Goal: Task Accomplishment & Management: Manage account settings

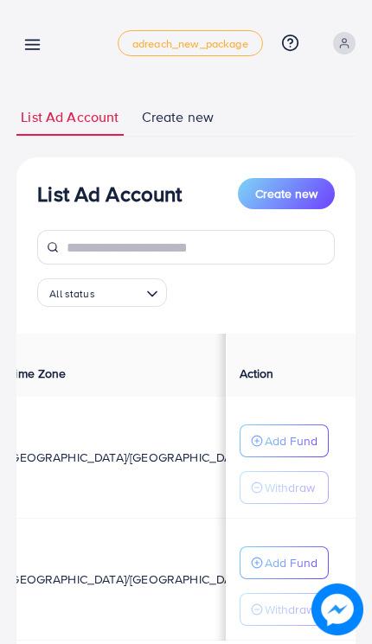
scroll to position [0, 470]
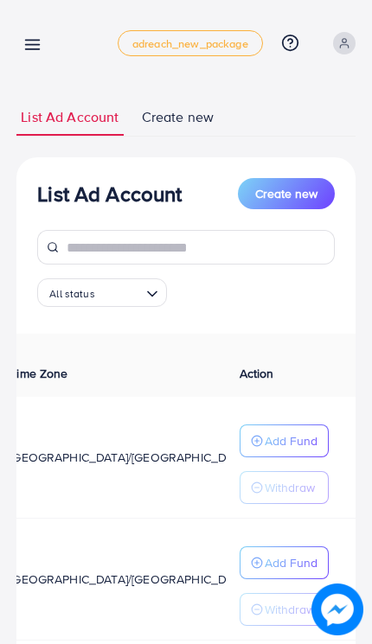
click at [34, 27] on div "My ad accounts adreach_new_package Help Center Contact Support Plans and Pricin…" at bounding box center [185, 43] width 339 height 48
click at [41, 41] on icon at bounding box center [32, 44] width 18 height 18
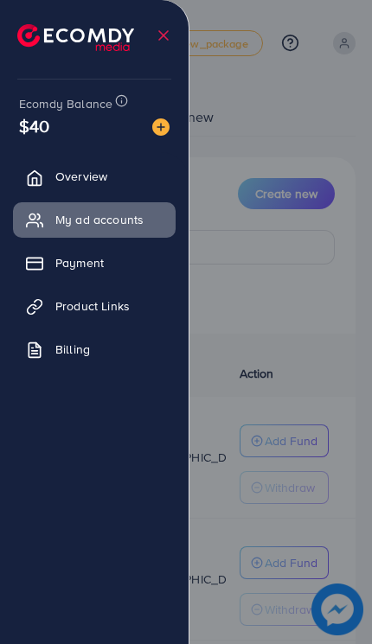
click at [335, 303] on div at bounding box center [186, 386] width 372 height 773
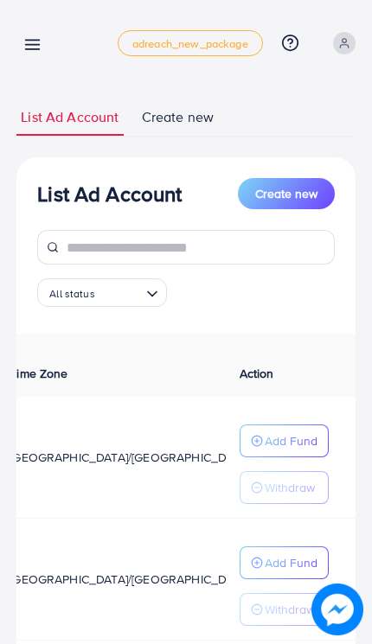
click at [291, 431] on div at bounding box center [186, 386] width 372 height 773
click at [290, 430] on p "Add Fund" at bounding box center [291, 440] width 53 height 21
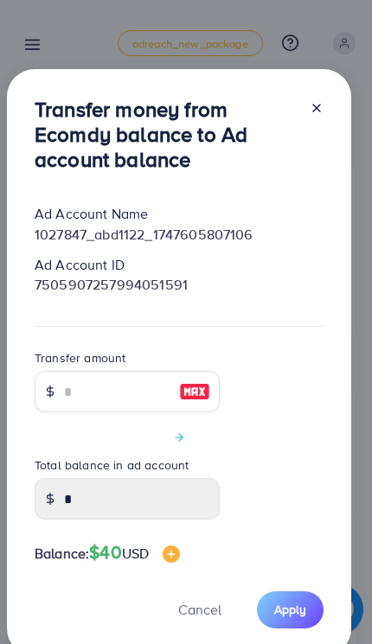
click at [155, 364] on div "Transfer amount" at bounding box center [127, 379] width 185 height 65
click at [155, 363] on div "Transfer amount" at bounding box center [127, 379] width 185 height 65
click at [164, 388] on input "number" at bounding box center [117, 391] width 107 height 41
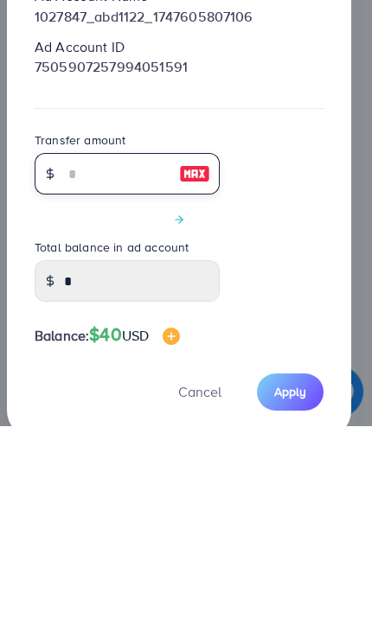
type input "*"
type input "****"
type input "**"
type input "*****"
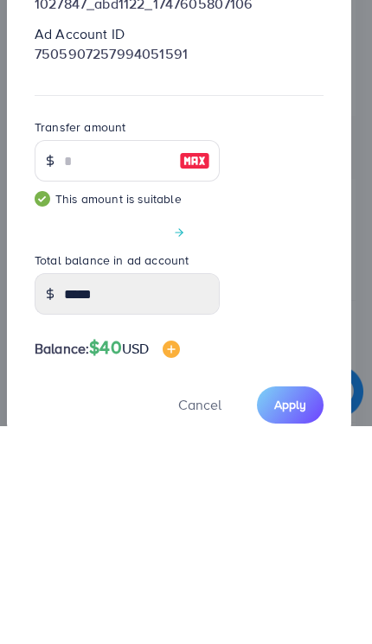
scroll to position [70, 0]
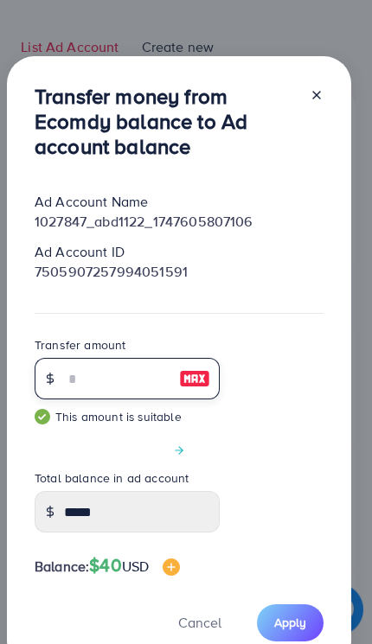
type input "**"
click at [301, 622] on span "Apply" at bounding box center [290, 622] width 32 height 17
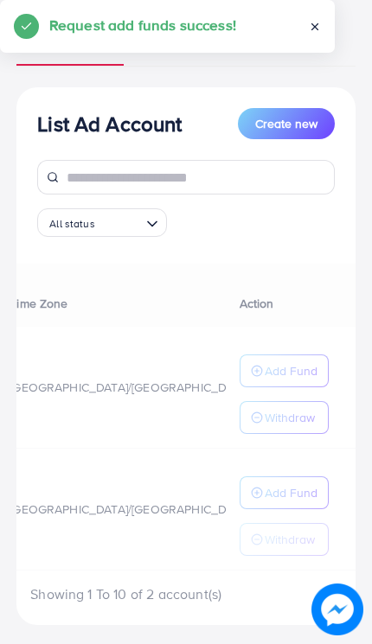
click at [290, 415] on div "Ad Account Your BC ID Ad Account Status Time Zone Cost Balance Action 1027847_a…" at bounding box center [185, 434] width 339 height 341
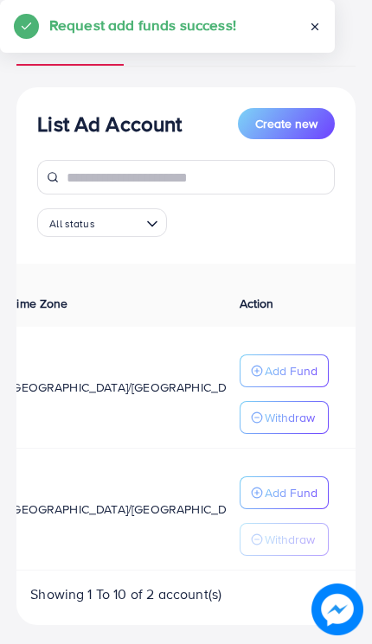
click at [290, 418] on p "Withdraw" at bounding box center [290, 417] width 50 height 21
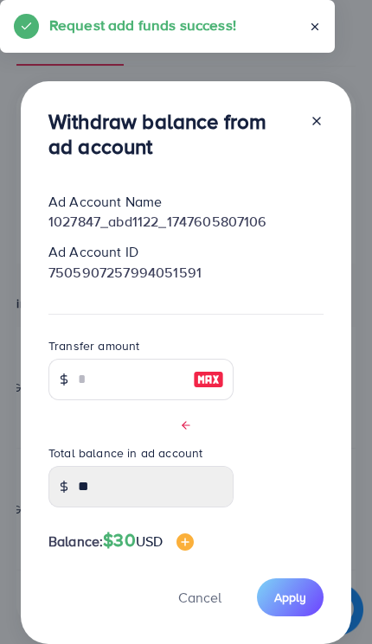
click at [290, 418] on div at bounding box center [185, 424] width 275 height 20
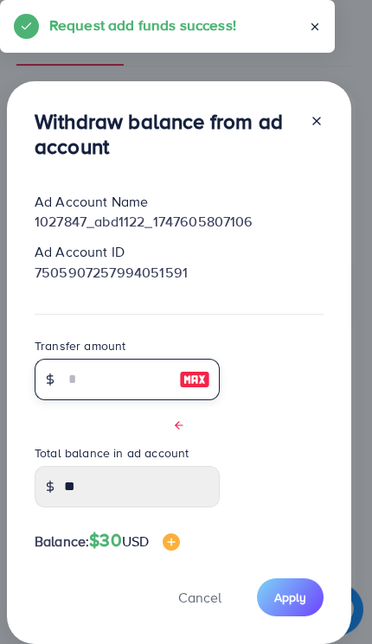
click at [162, 376] on input "text" at bounding box center [117, 379] width 107 height 41
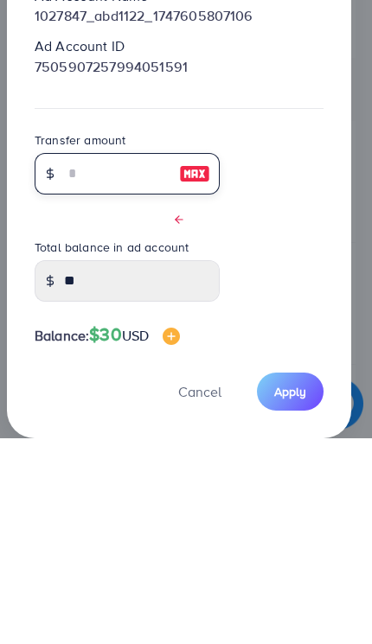
type input "*"
type input "****"
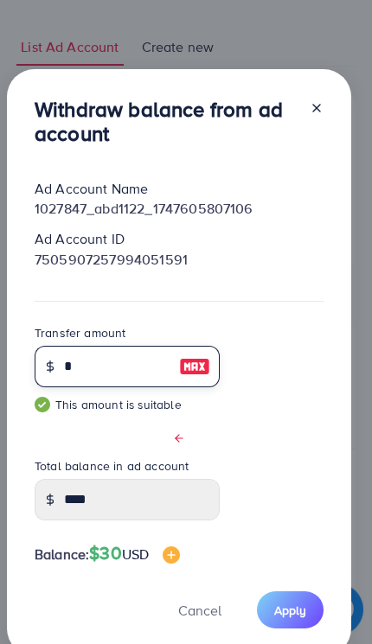
type input "*"
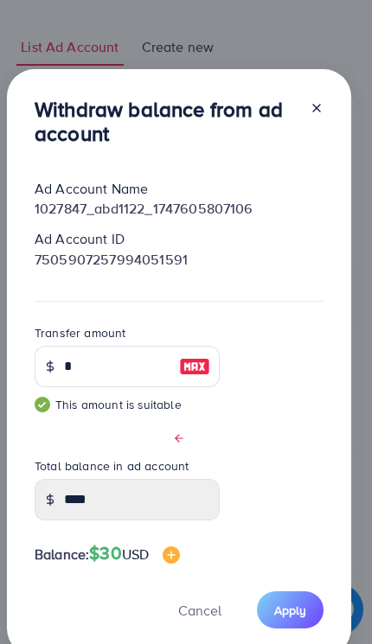
click at [291, 615] on span "Apply" at bounding box center [290, 610] width 32 height 17
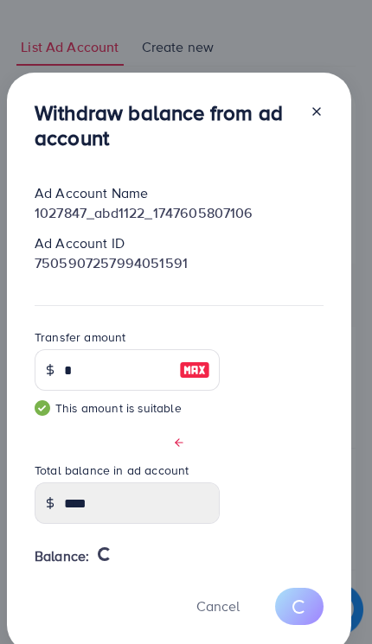
type input "**"
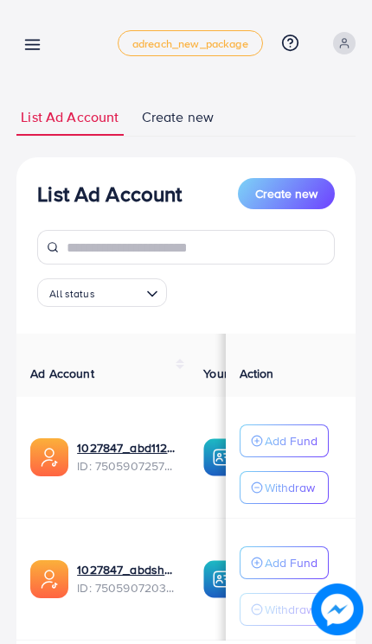
click at [99, 571] on link "1027847_abdshopify12_1747605731098" at bounding box center [126, 569] width 99 height 17
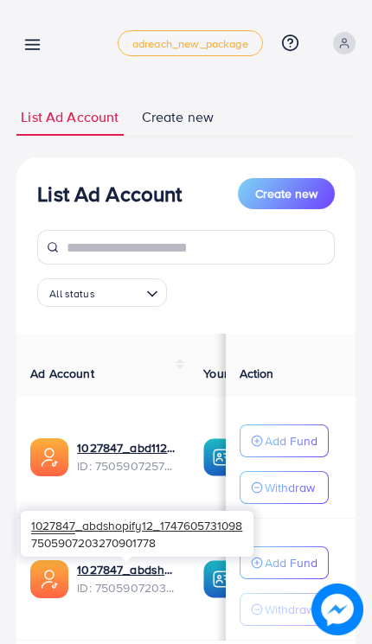
click at [278, 559] on p "Add Fund" at bounding box center [291, 562] width 53 height 21
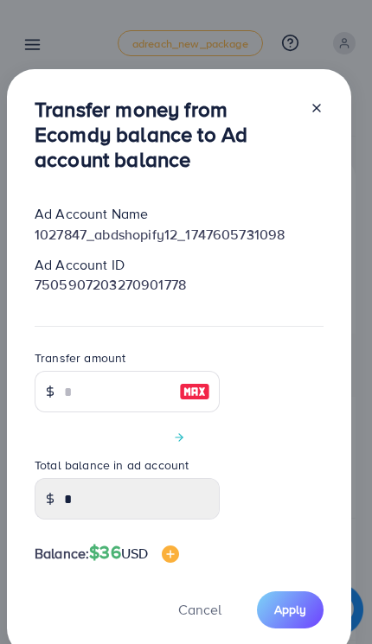
scroll to position [1, 0]
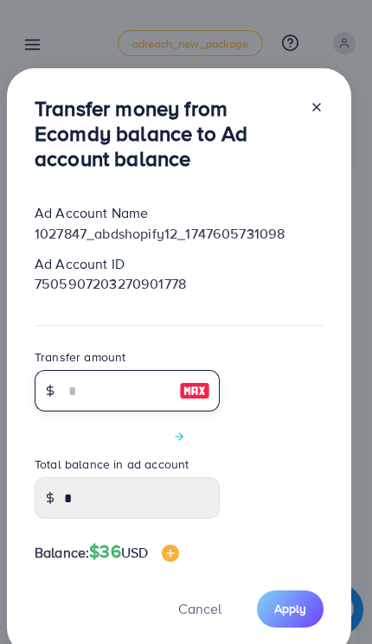
click at [169, 401] on input "number" at bounding box center [117, 390] width 107 height 41
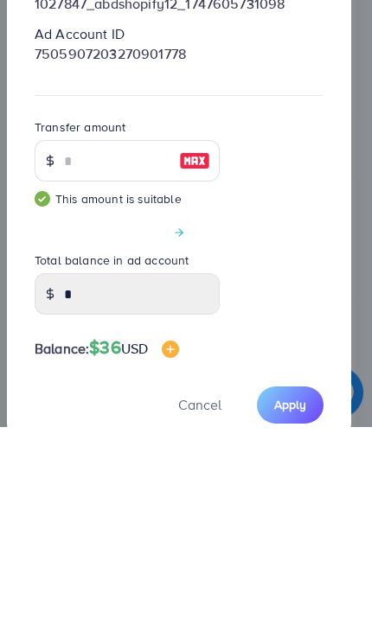
scroll to position [70, 0]
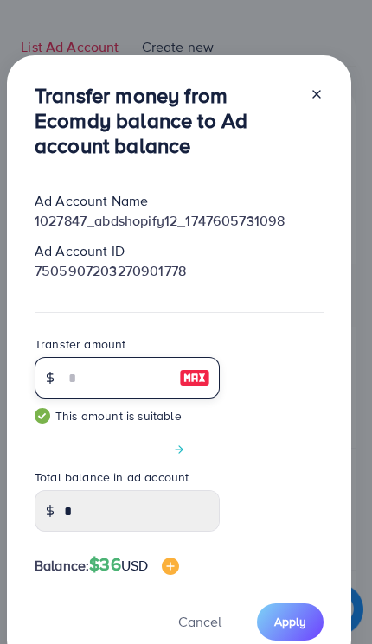
type input "**"
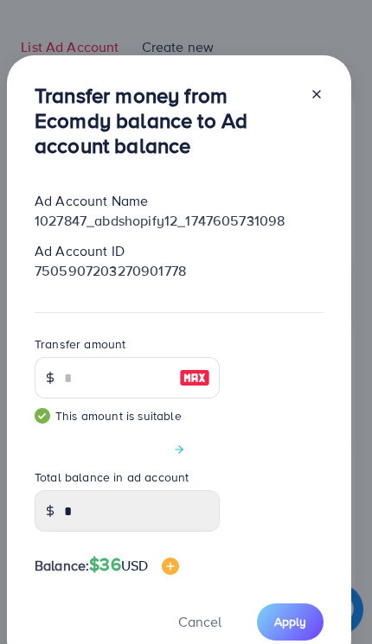
click at [296, 624] on span "Apply" at bounding box center [290, 621] width 32 height 17
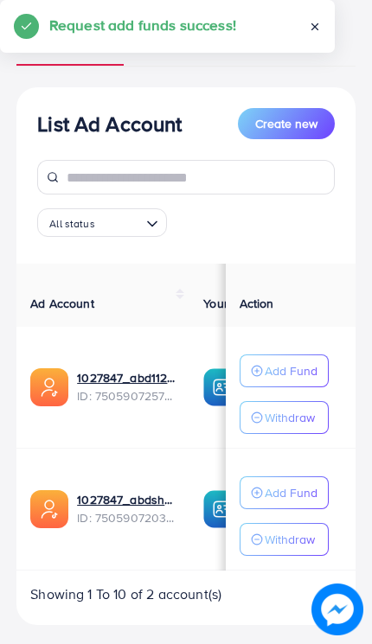
click at [283, 540] on p "Withdraw" at bounding box center [290, 539] width 50 height 21
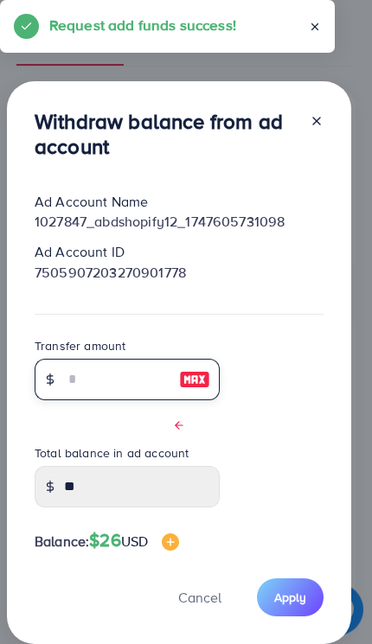
click at [88, 370] on input "text" at bounding box center [117, 379] width 107 height 41
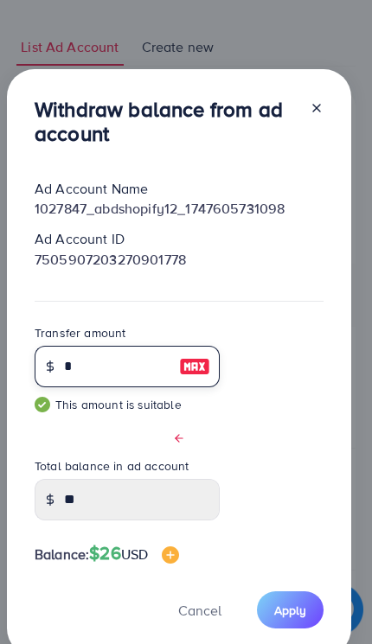
type input "*"
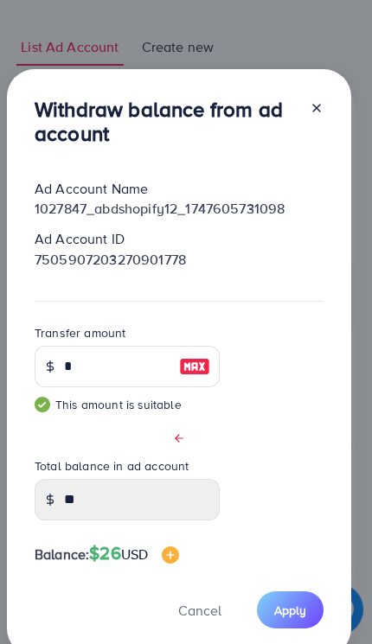
click at [306, 607] on button "Apply" at bounding box center [290, 609] width 67 height 37
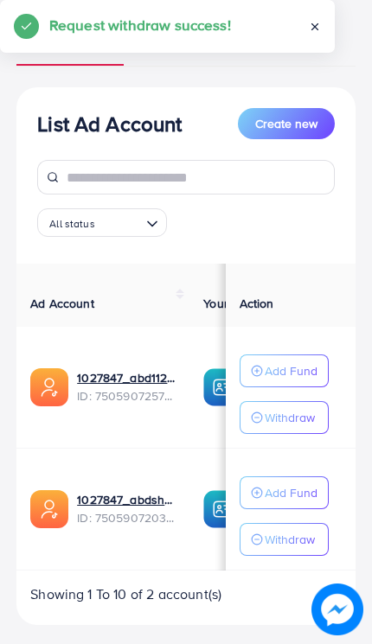
click at [291, 416] on p "Withdraw" at bounding box center [290, 417] width 50 height 21
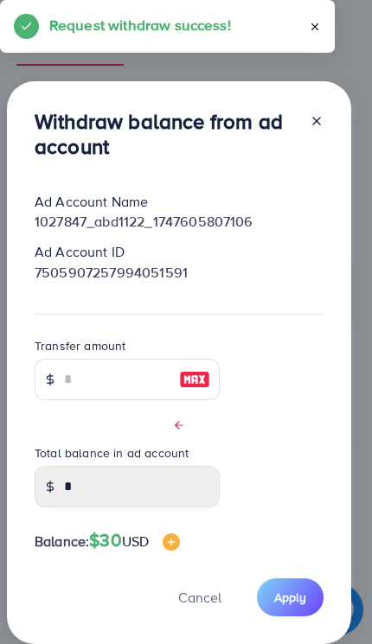
click at [320, 119] on icon at bounding box center [316, 121] width 14 height 14
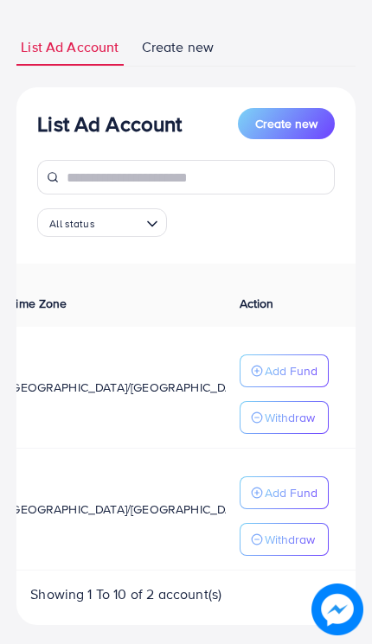
scroll to position [0, 470]
click at [287, 539] on p "Withdraw" at bounding box center [290, 539] width 50 height 21
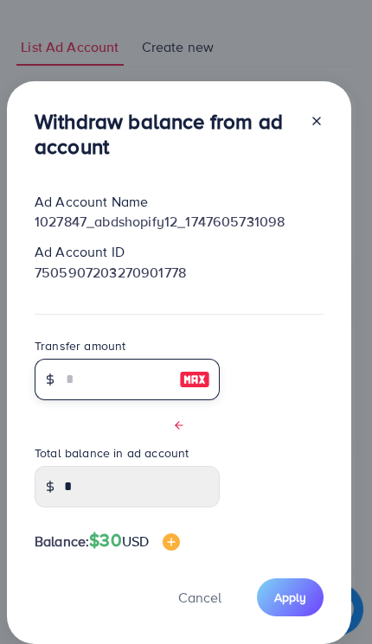
click at [138, 374] on input "text" at bounding box center [117, 379] width 107 height 41
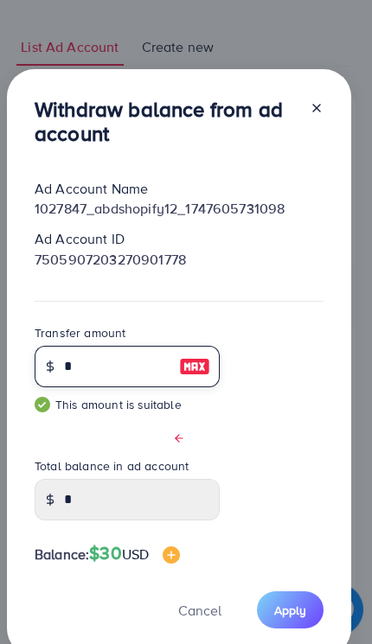
type input "*"
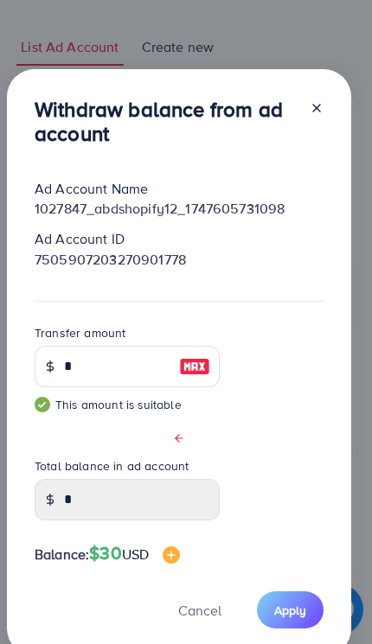
click at [296, 618] on button "Apply" at bounding box center [290, 609] width 67 height 37
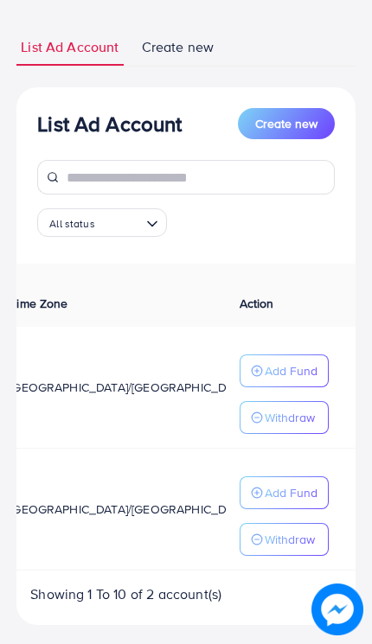
click at [296, 416] on p "Withdraw" at bounding box center [290, 417] width 50 height 21
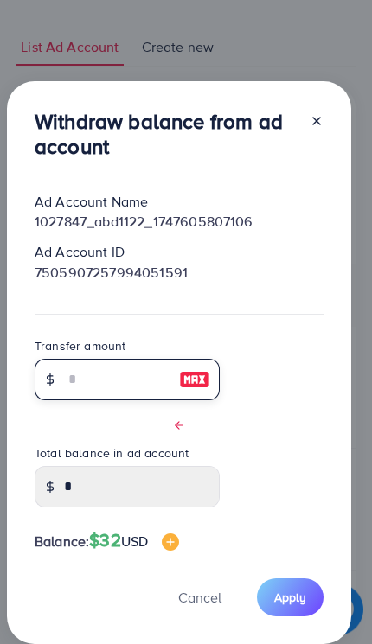
click at [128, 379] on input "text" at bounding box center [117, 379] width 107 height 41
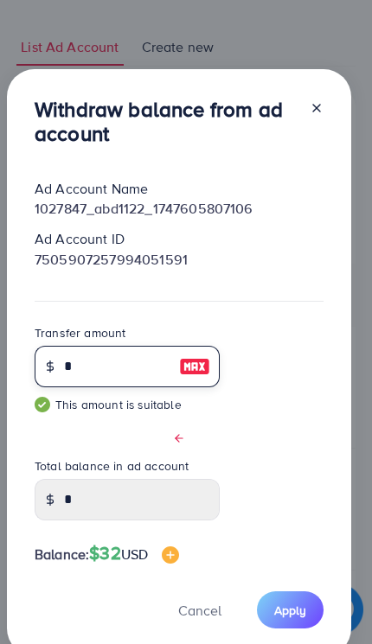
type input "*"
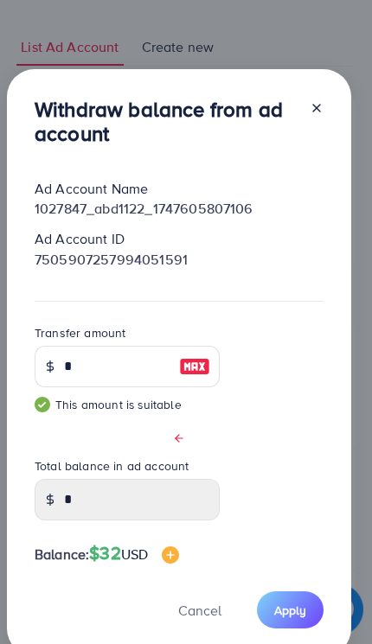
click at [293, 617] on span "Apply" at bounding box center [290, 610] width 32 height 17
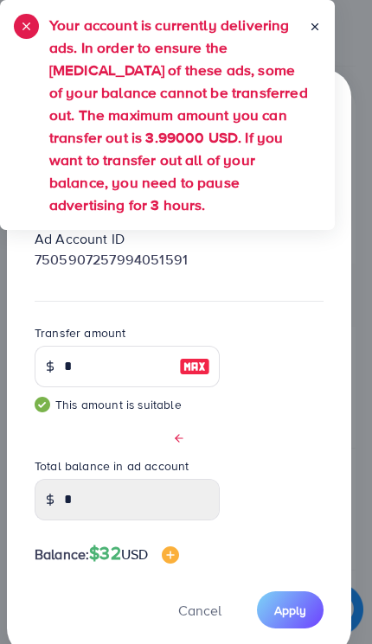
click at [201, 606] on span "Cancel" at bounding box center [199, 610] width 43 height 19
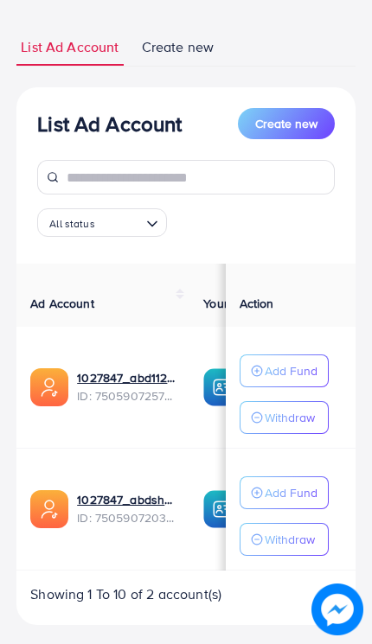
scroll to position [0, 0]
click at [122, 377] on link "1027847_abd1122_1747605807106" at bounding box center [126, 377] width 99 height 17
